Goal: Task Accomplishment & Management: Use online tool/utility

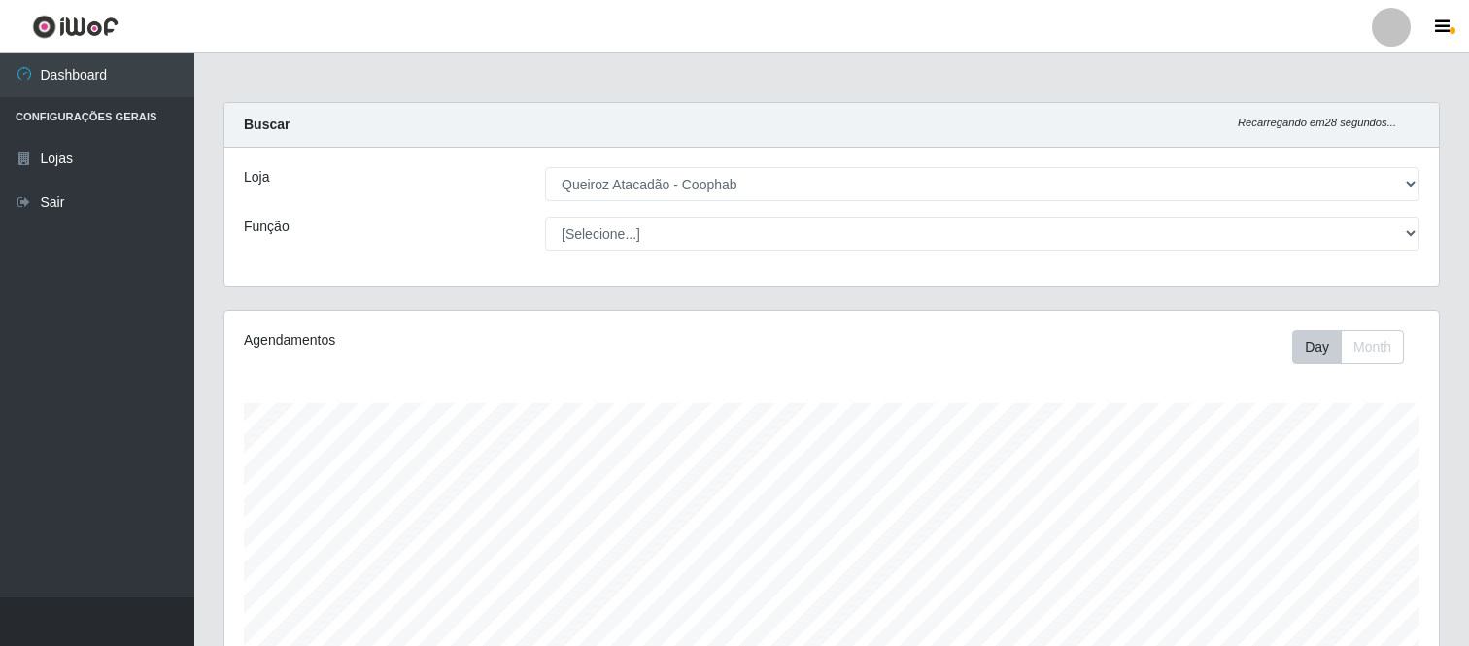
select select "463"
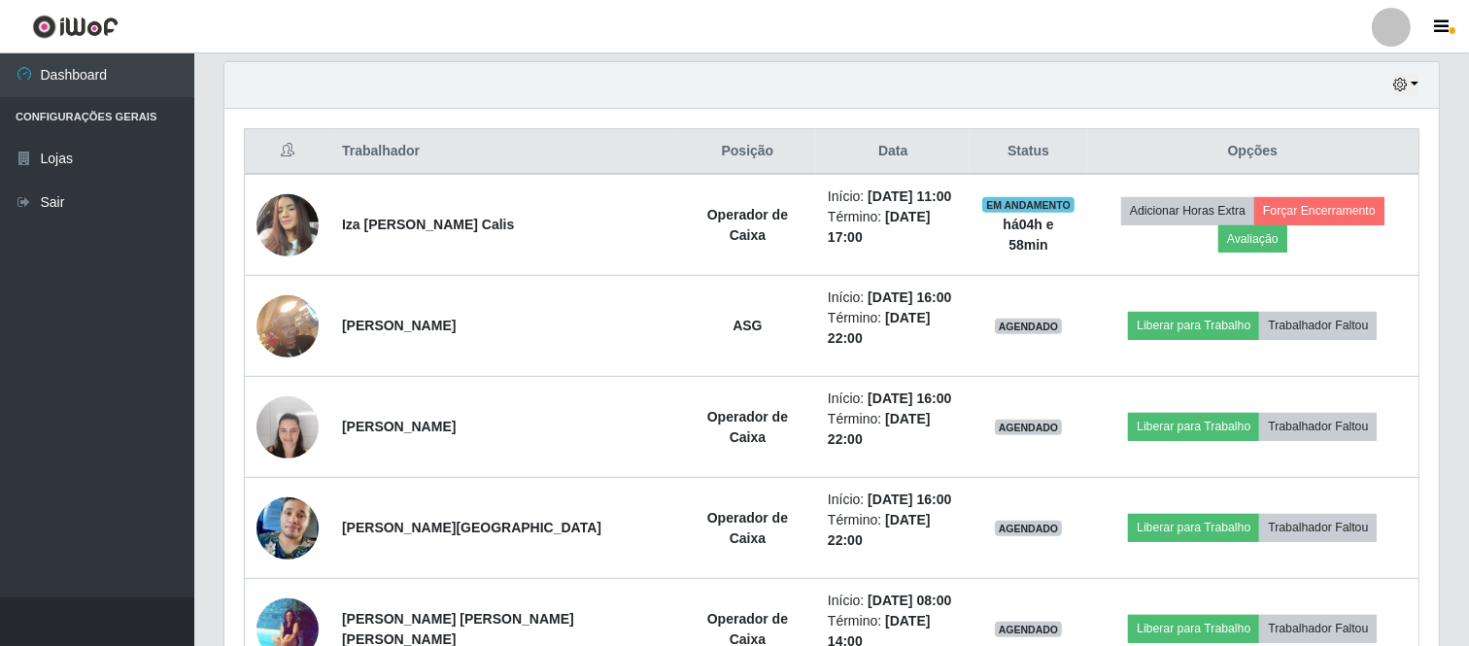
scroll to position [729, 0]
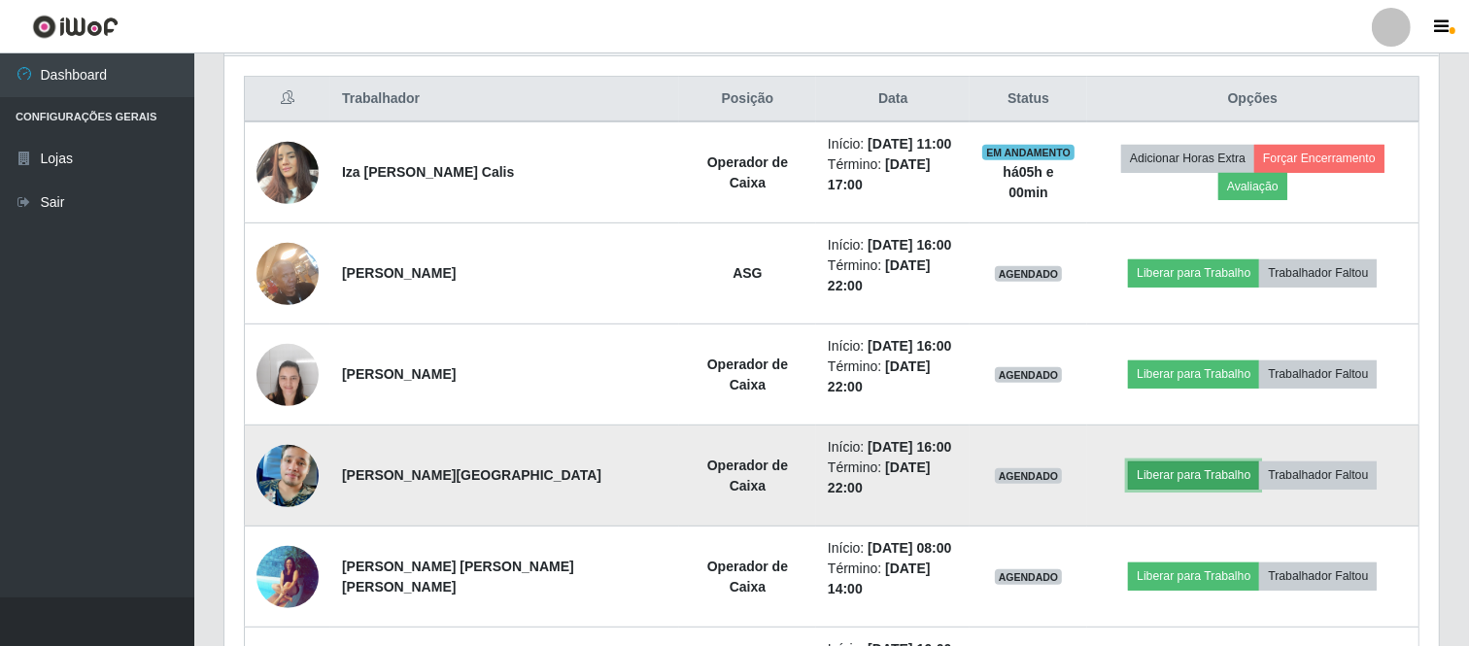
click at [1175, 461] on button "Liberar para Trabalho" at bounding box center [1193, 474] width 131 height 27
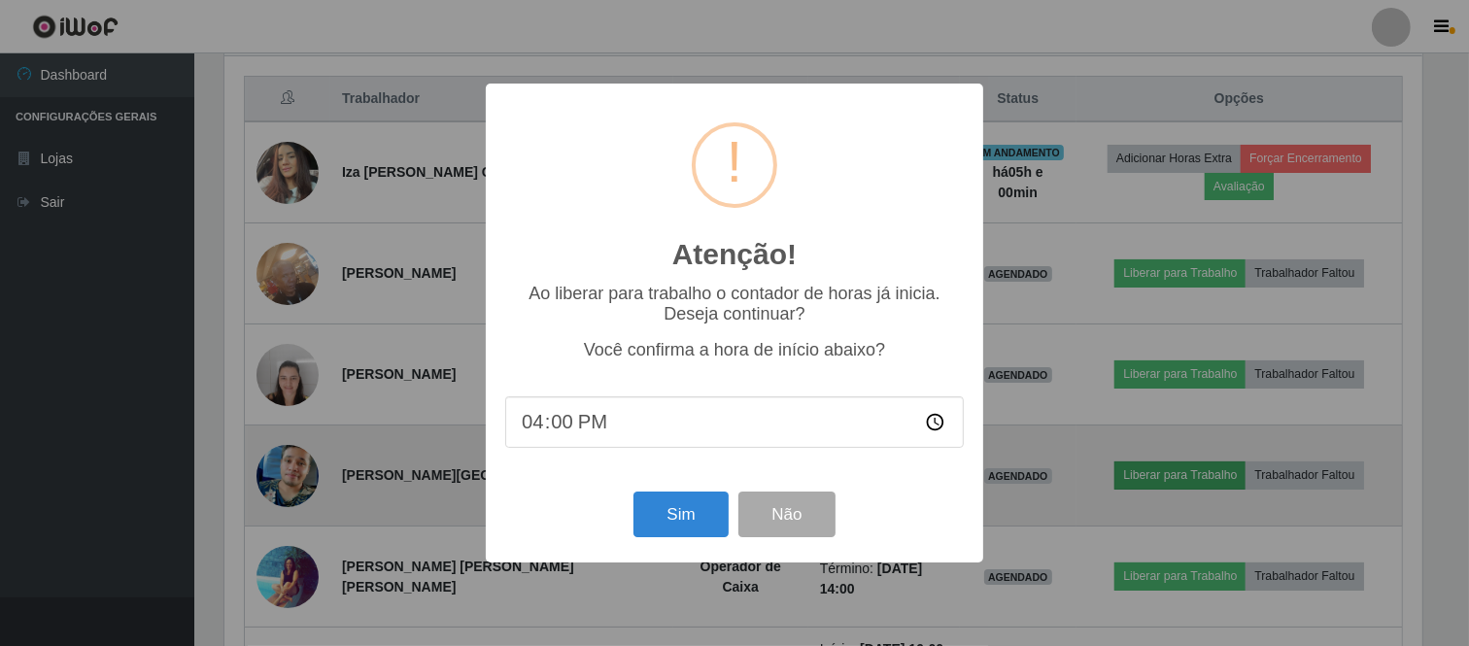
scroll to position [402, 1201]
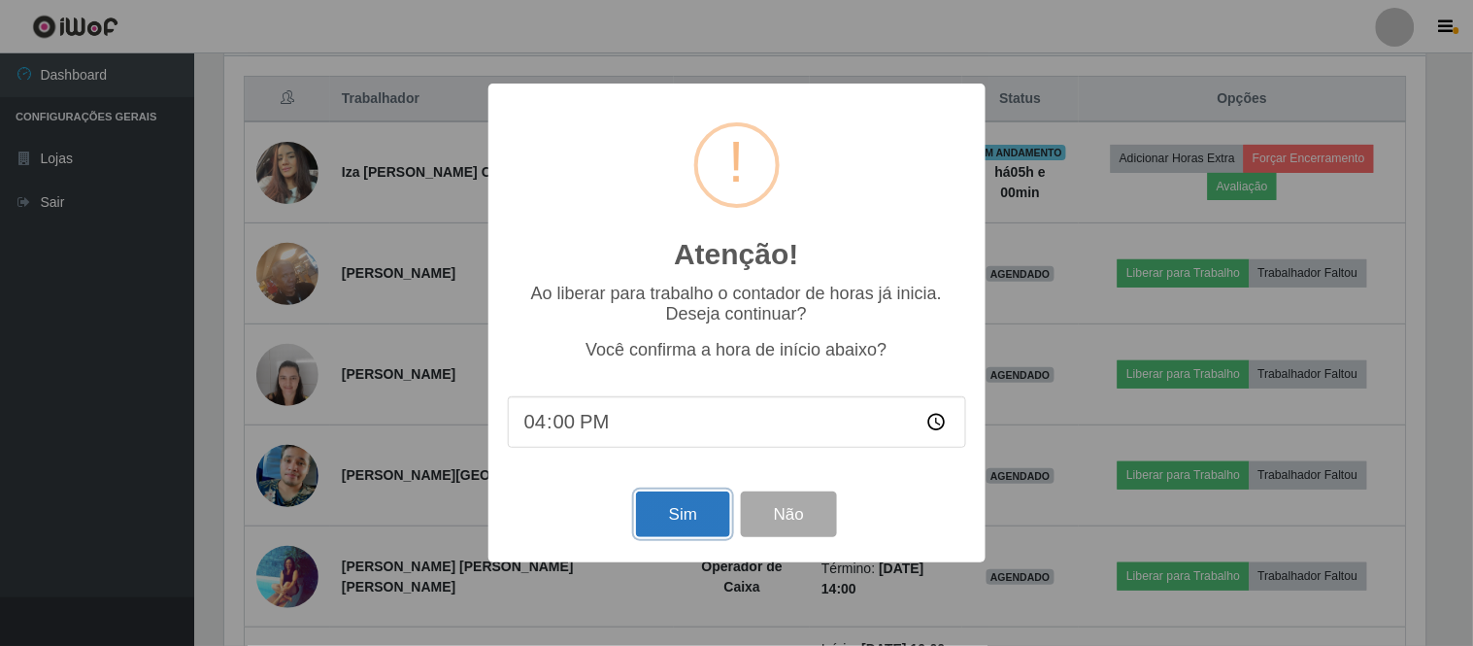
click at [693, 509] on button "Sim" at bounding box center [683, 514] width 94 height 46
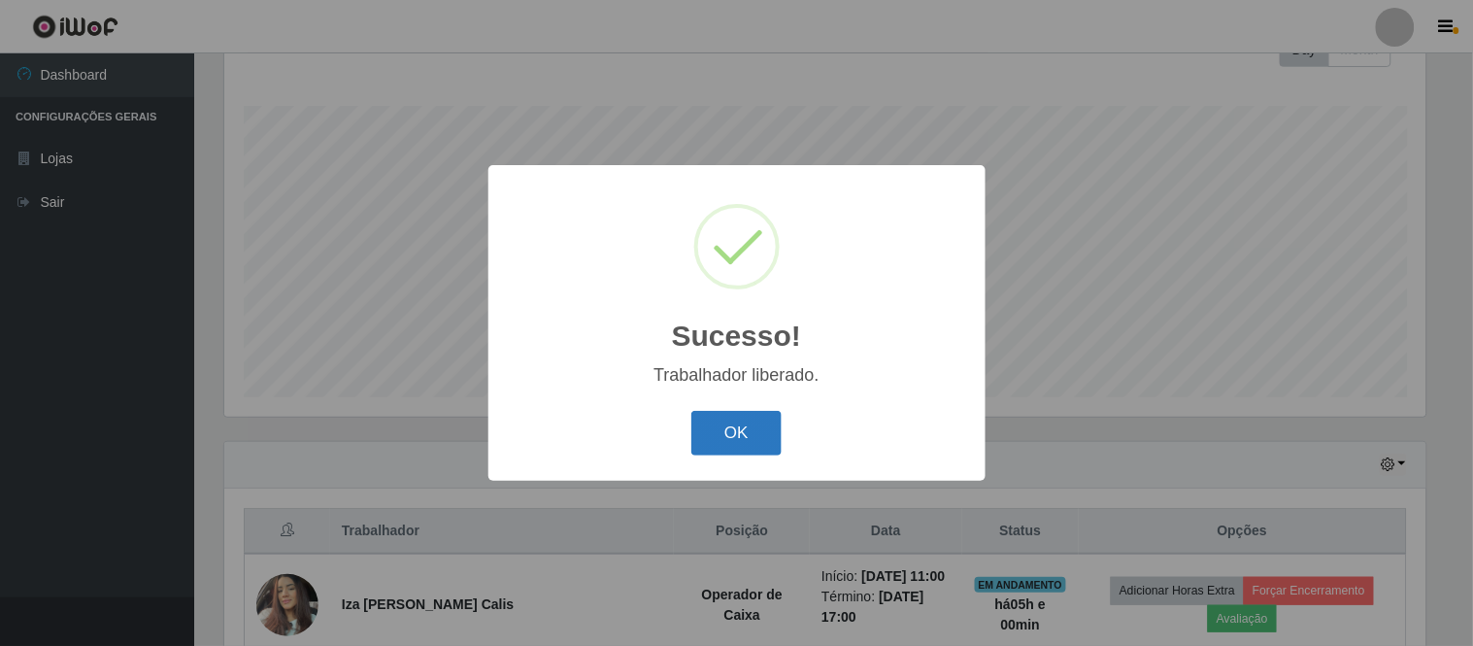
click at [722, 430] on button "OK" at bounding box center [737, 434] width 90 height 46
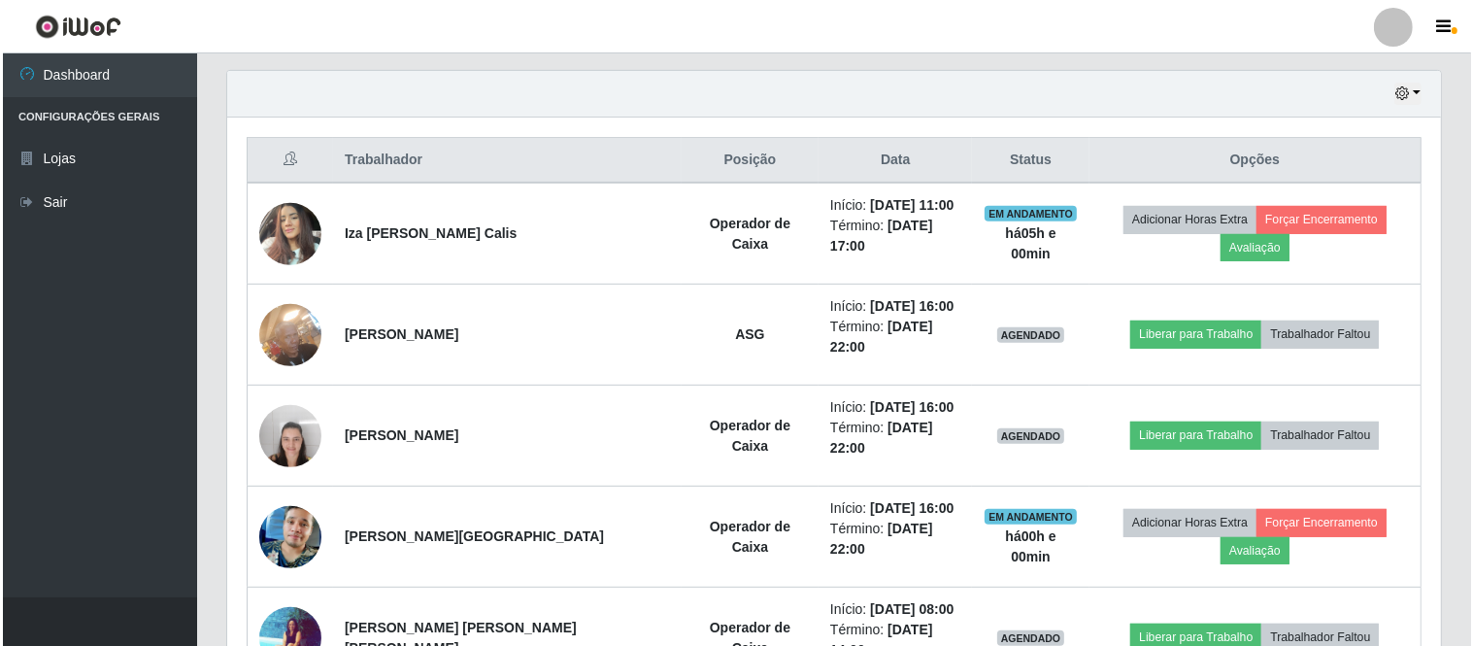
scroll to position [729, 0]
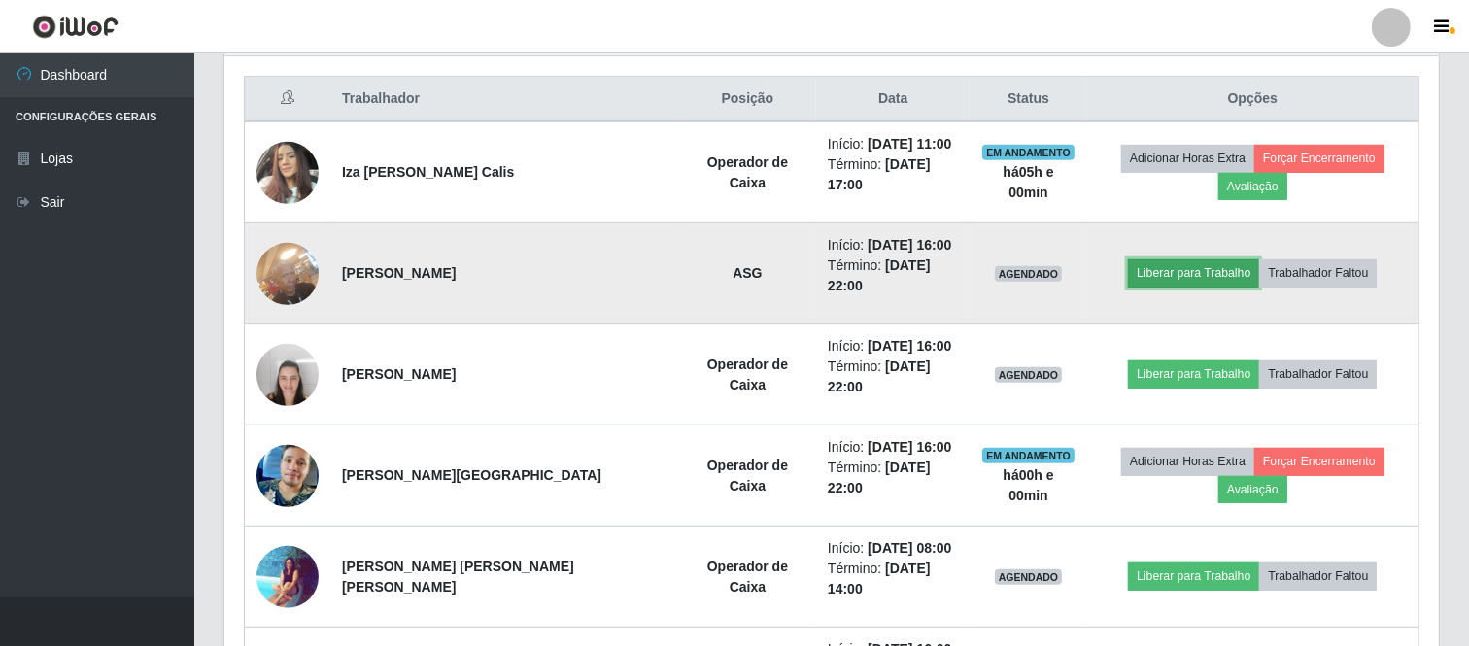
click at [1201, 259] on button "Liberar para Trabalho" at bounding box center [1193, 272] width 131 height 27
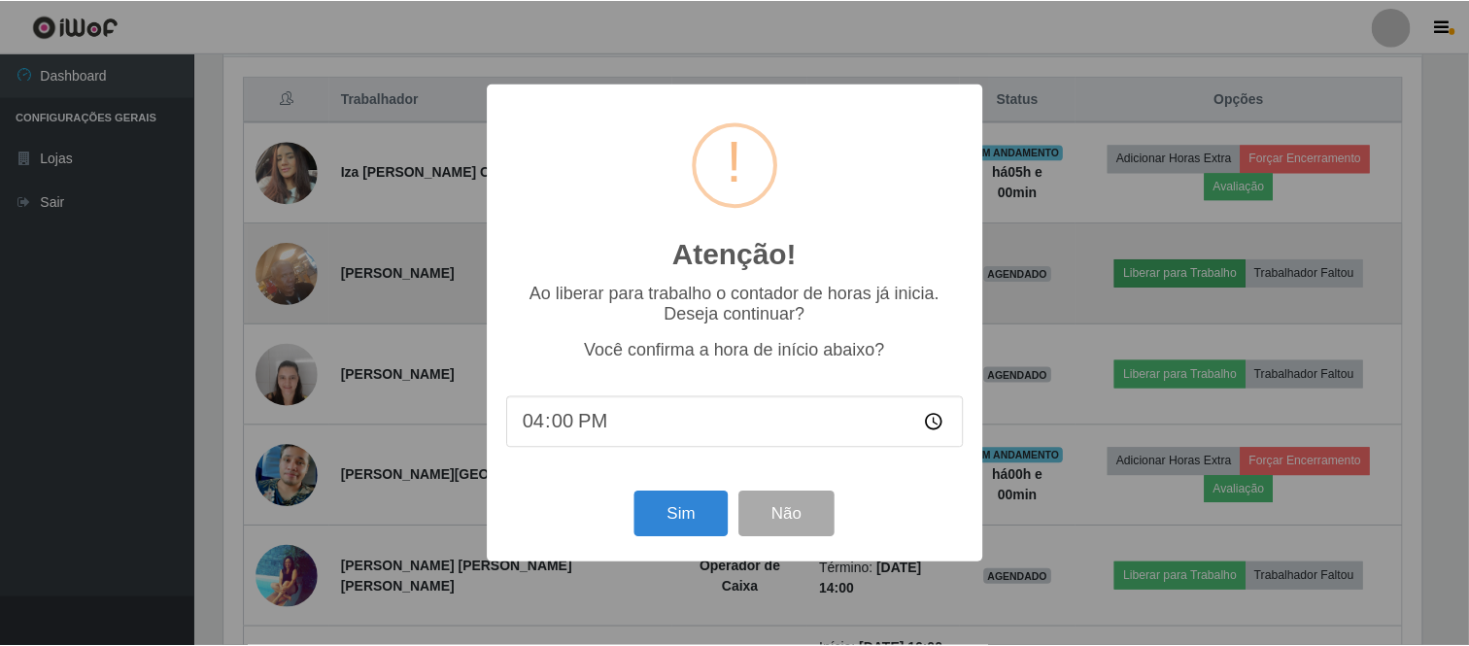
scroll to position [402, 1201]
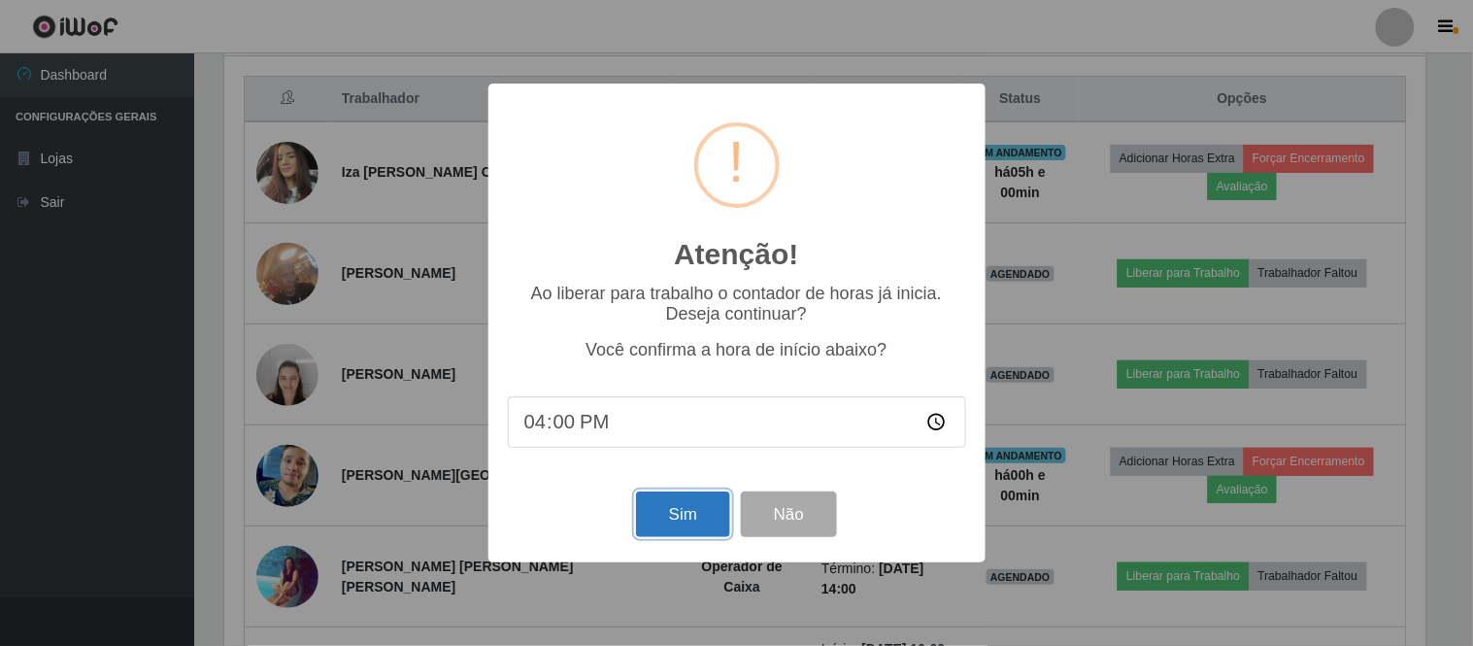
click at [666, 517] on button "Sim" at bounding box center [683, 514] width 94 height 46
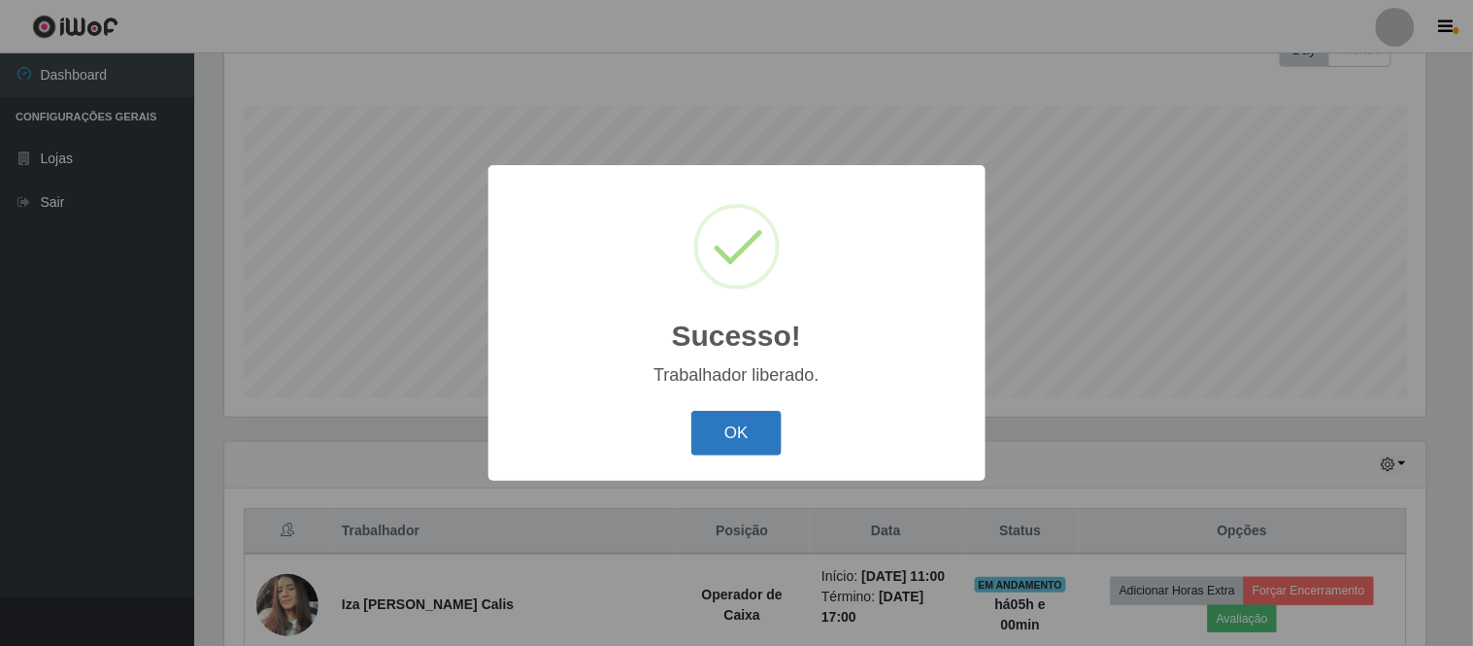
click at [735, 443] on button "OK" at bounding box center [737, 434] width 90 height 46
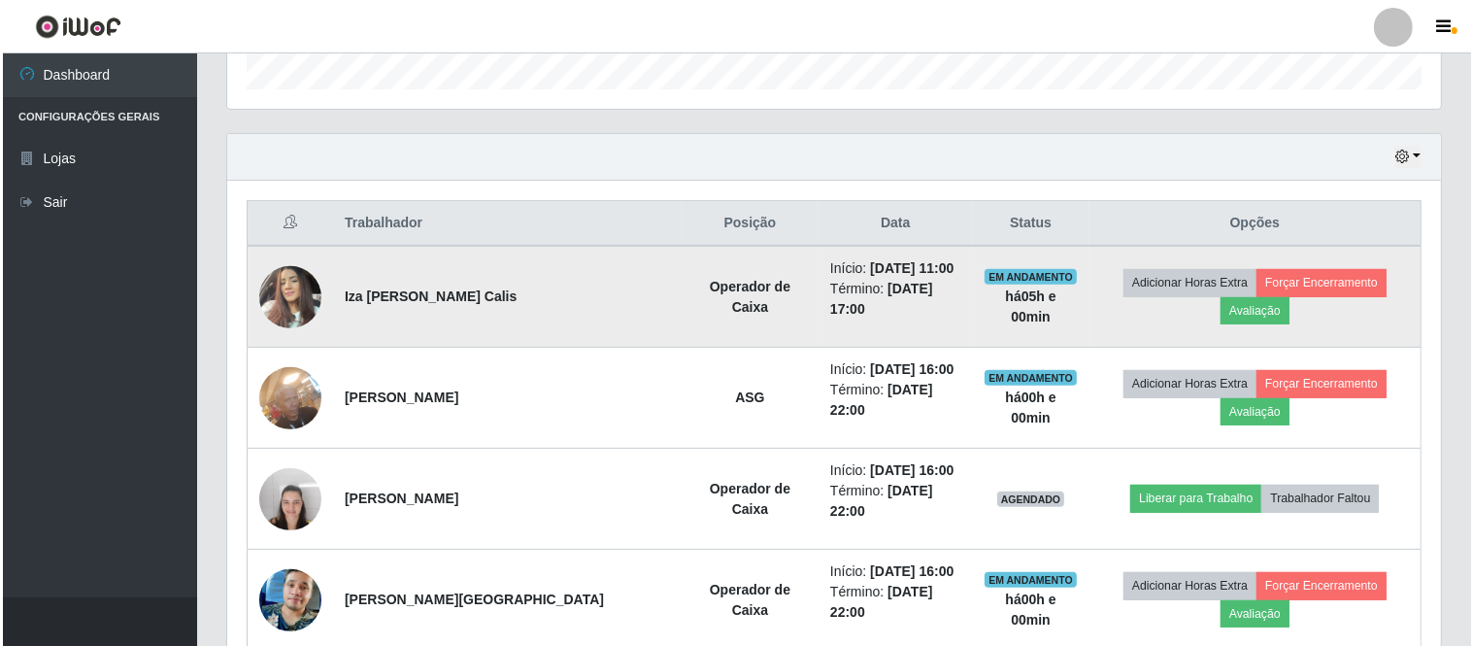
scroll to position [622, 0]
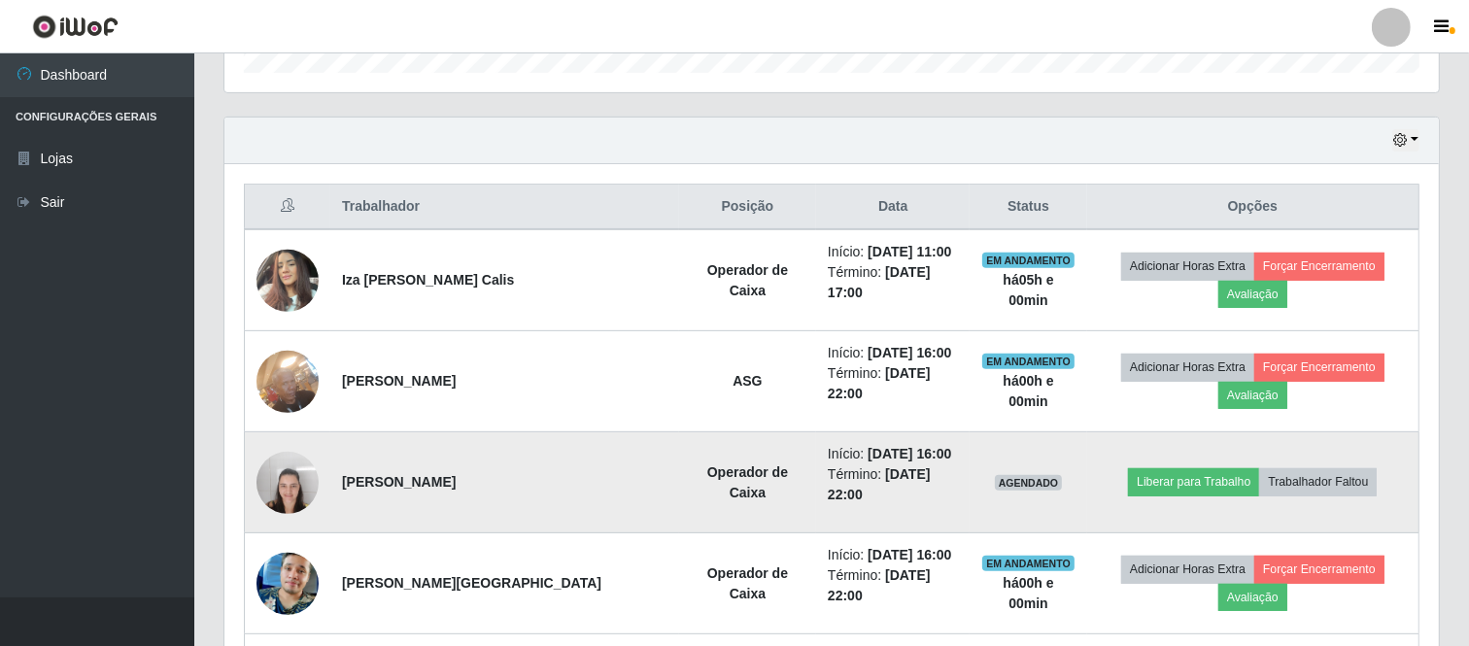
click at [295, 449] on img at bounding box center [287, 482] width 62 height 83
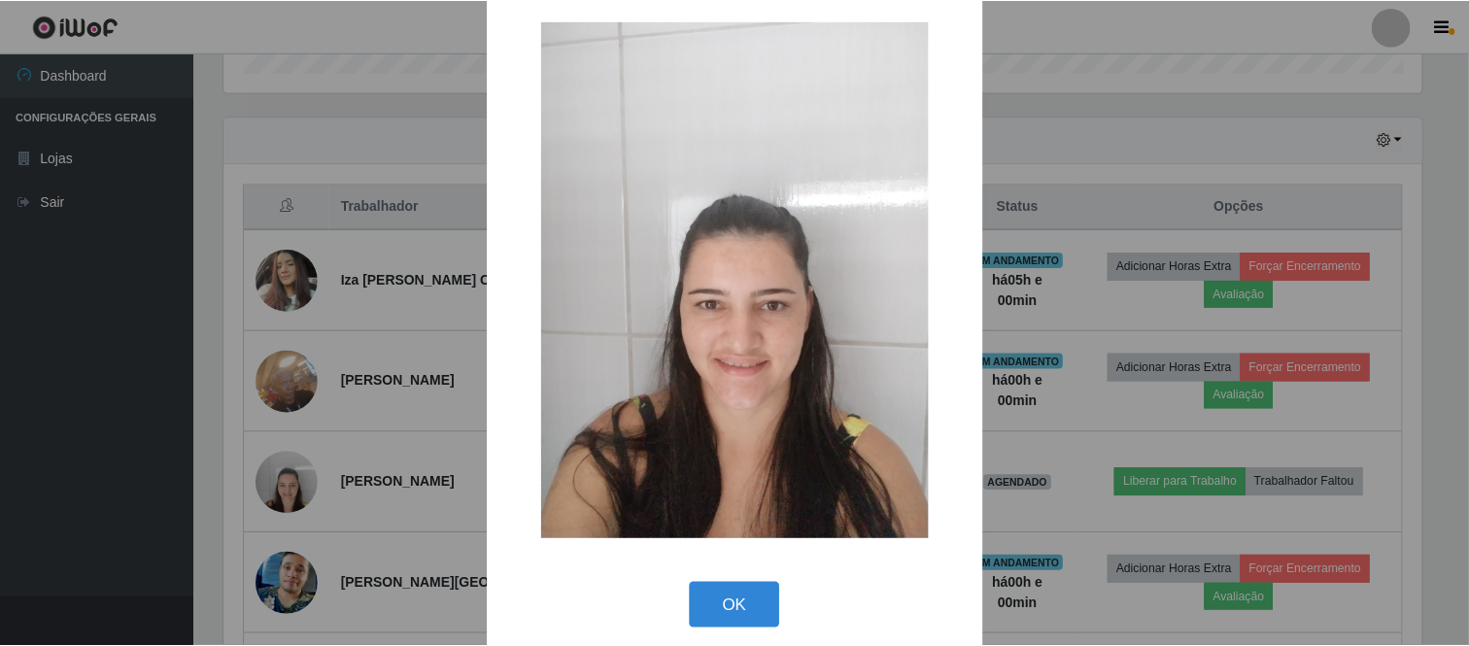
scroll to position [41, 0]
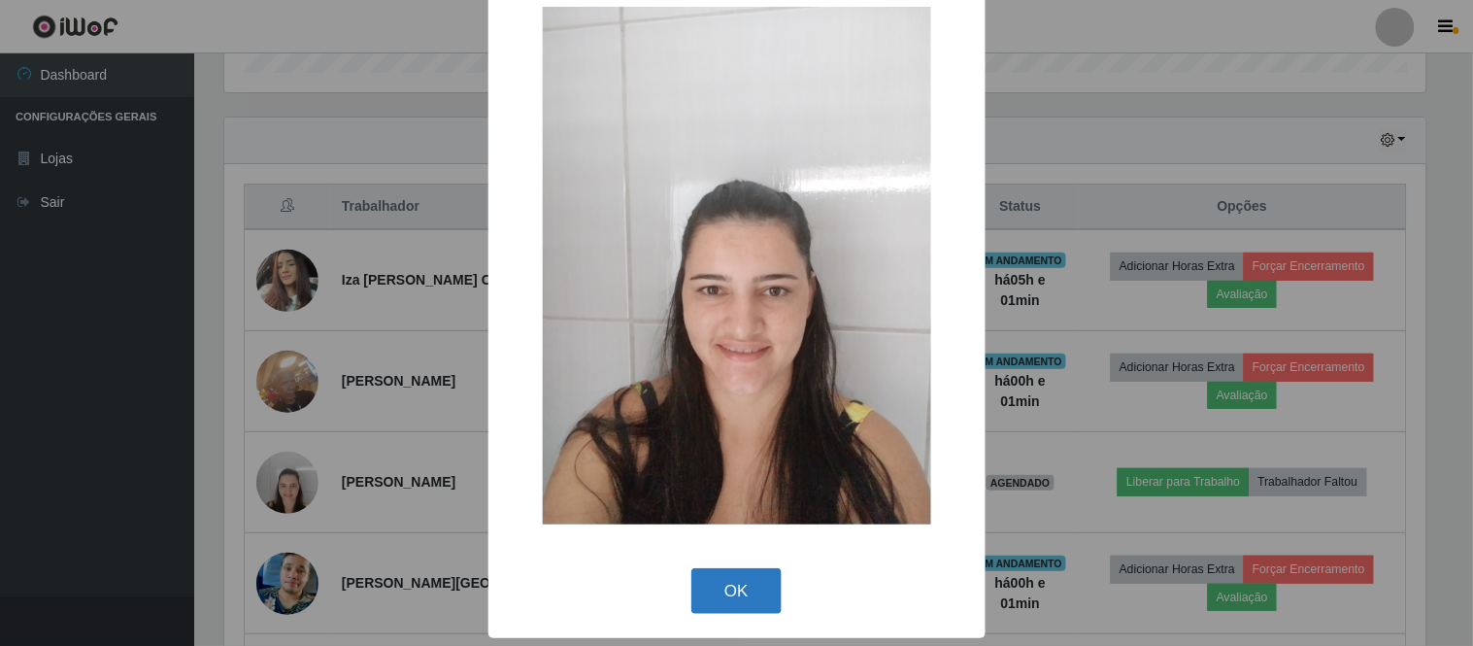
click at [728, 586] on button "OK" at bounding box center [737, 591] width 90 height 46
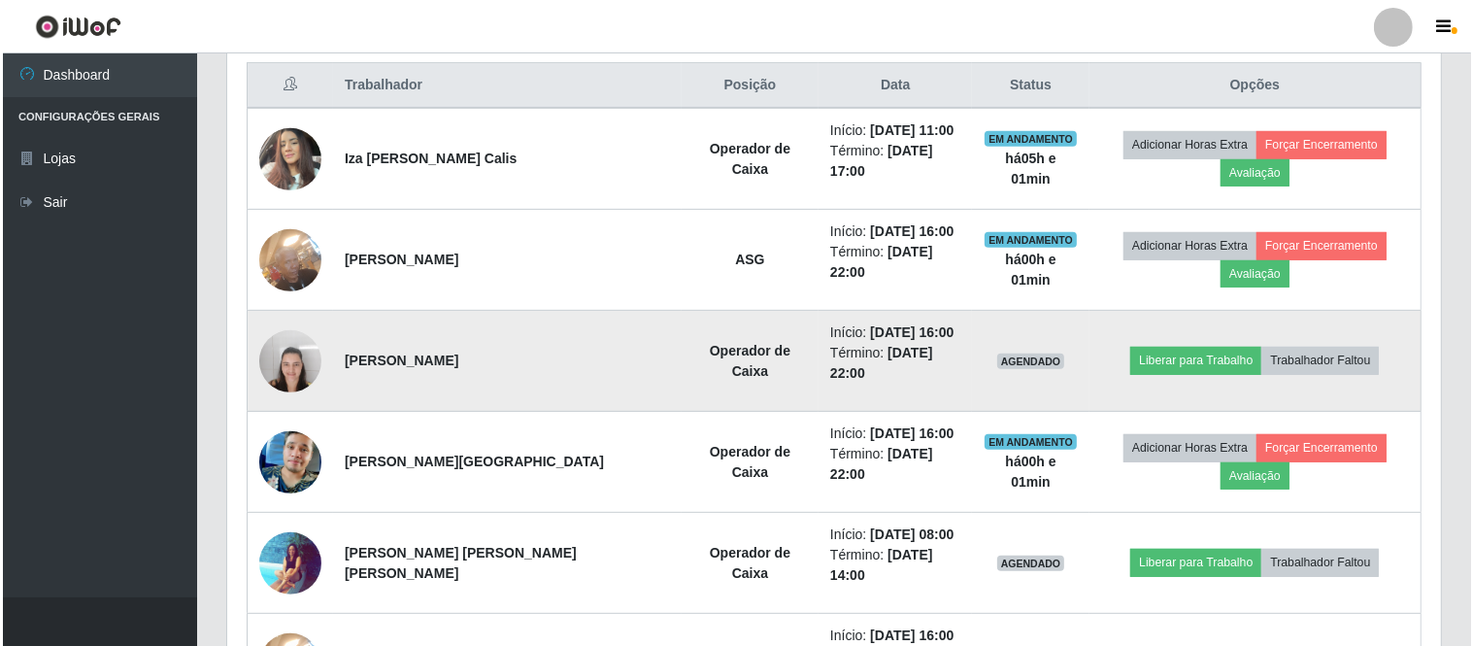
scroll to position [600, 0]
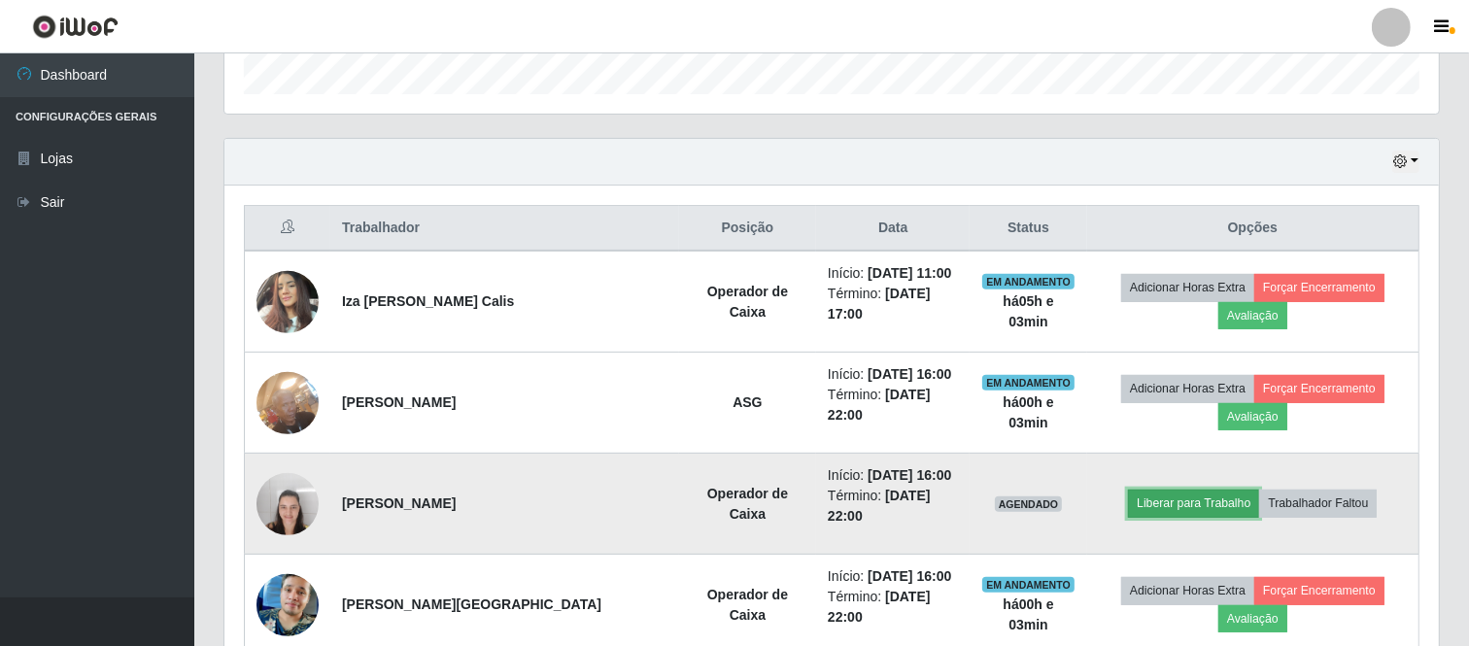
click at [1128, 490] on button "Liberar para Trabalho" at bounding box center [1193, 503] width 131 height 27
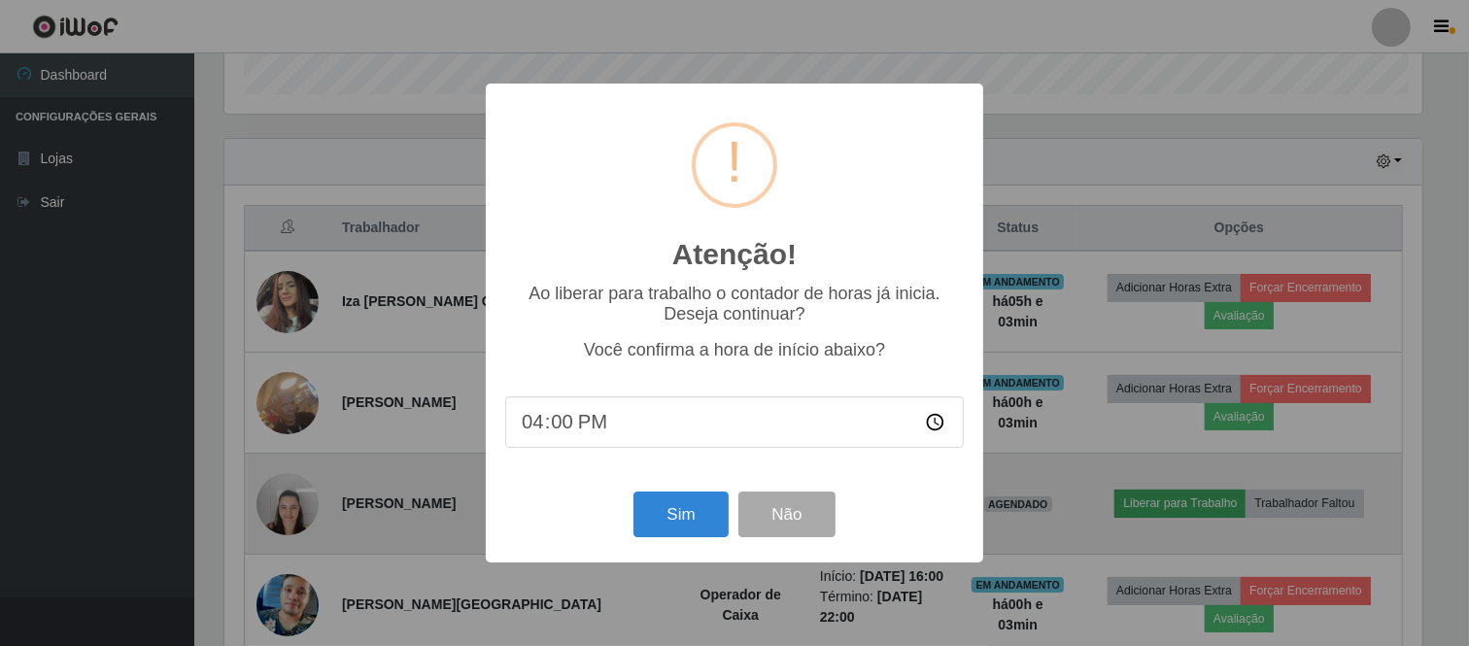
scroll to position [402, 1201]
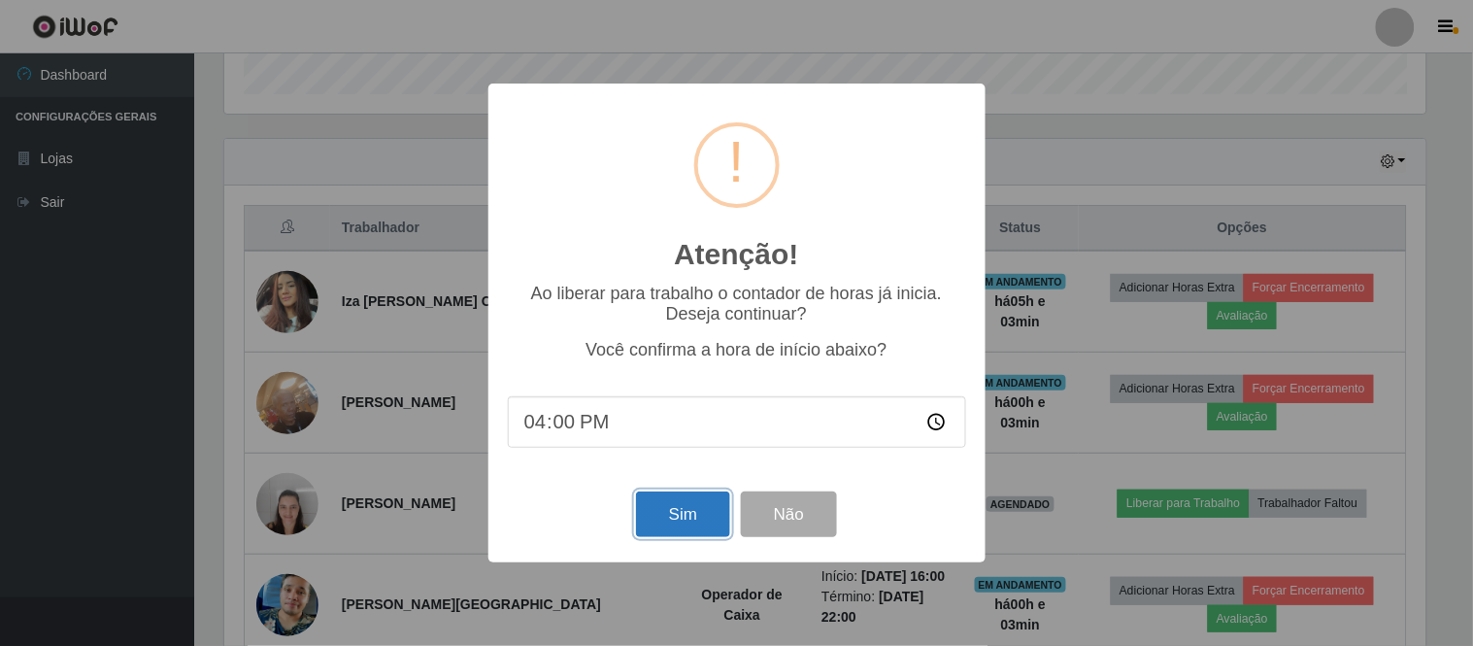
click at [687, 523] on button "Sim" at bounding box center [683, 514] width 94 height 46
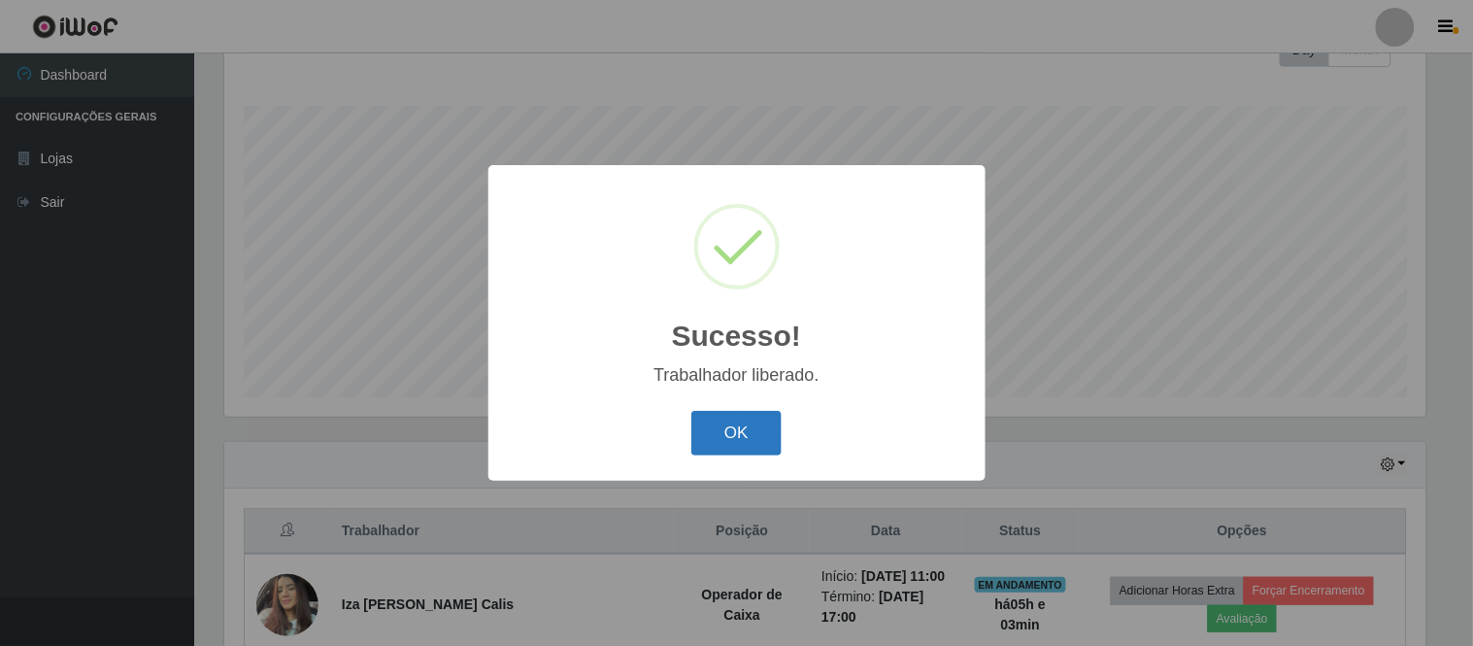
click at [763, 437] on button "OK" at bounding box center [737, 434] width 90 height 46
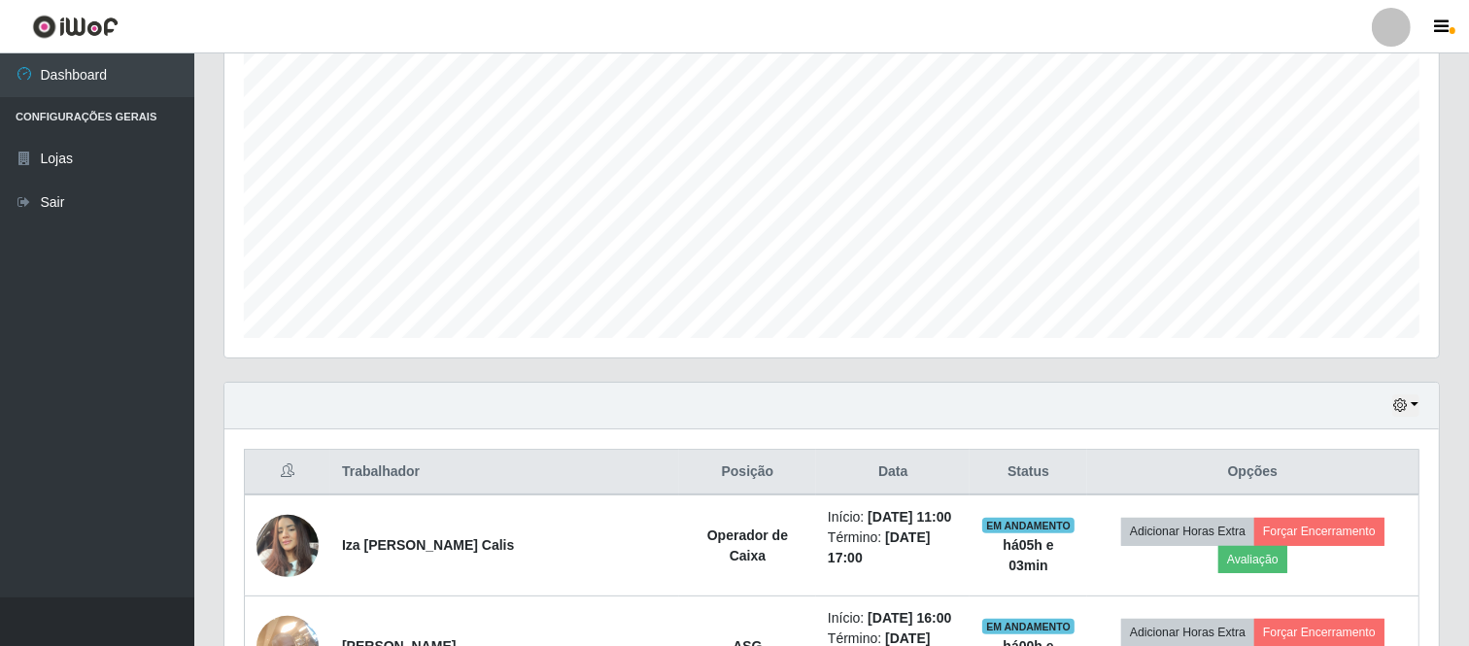
scroll to position [376, 0]
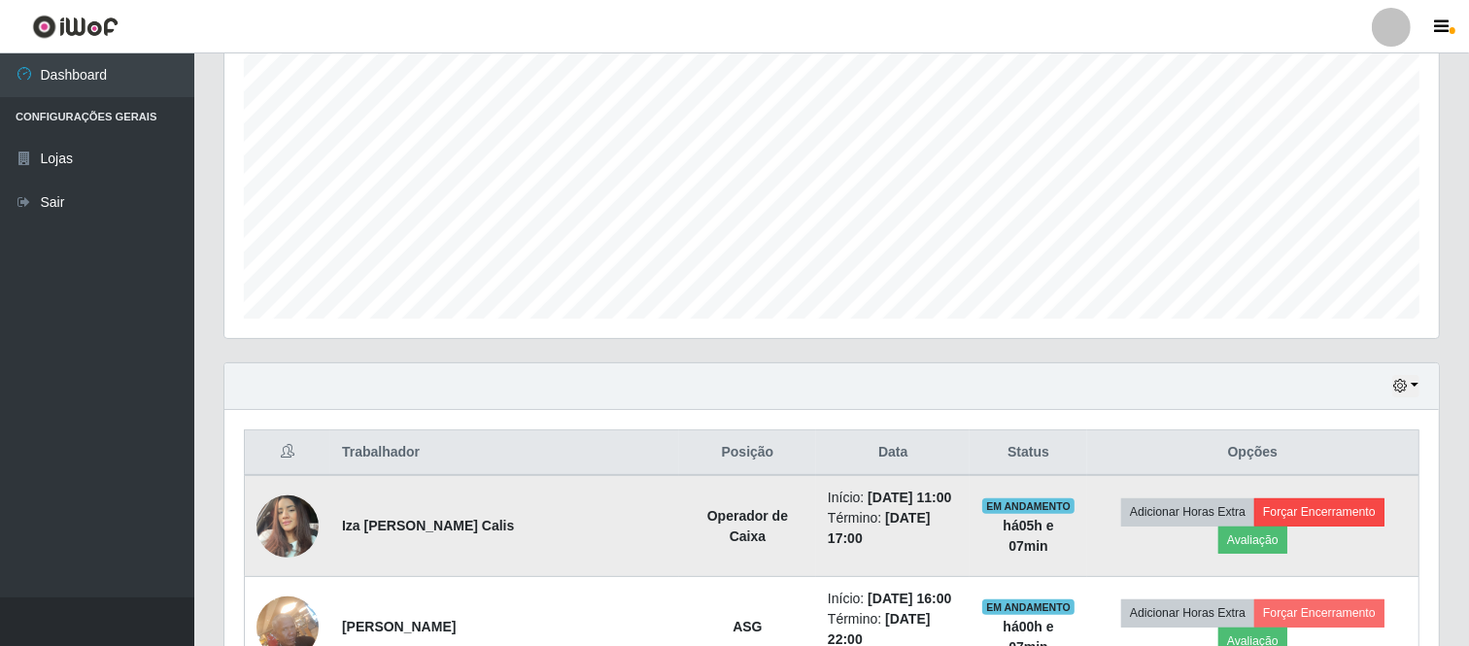
drag, startPoint x: 1441, startPoint y: 373, endPoint x: 1328, endPoint y: 531, distance: 194.9
